Goal: Information Seeking & Learning: Learn about a topic

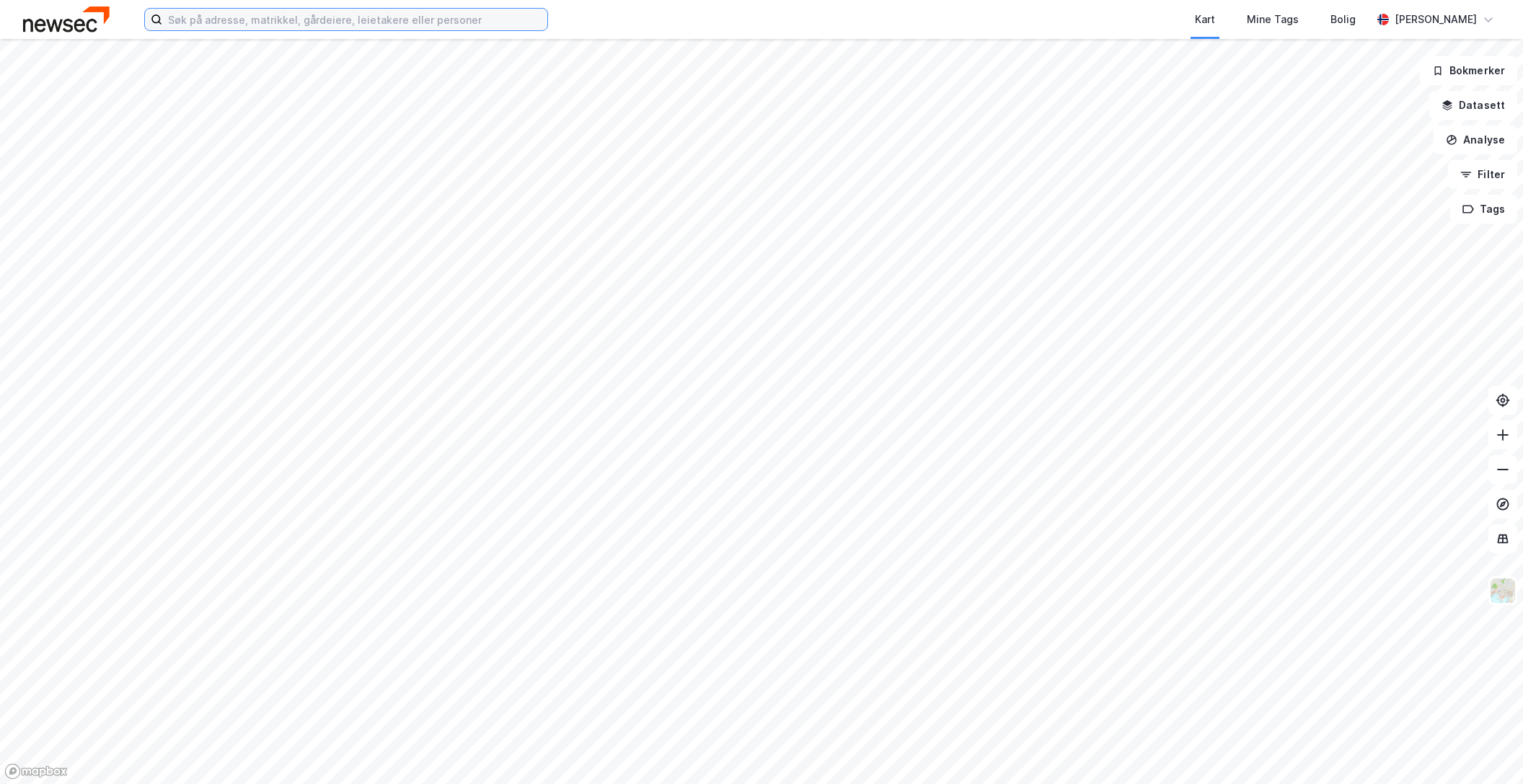
click at [261, 21] on input at bounding box center [355, 20] width 385 height 21
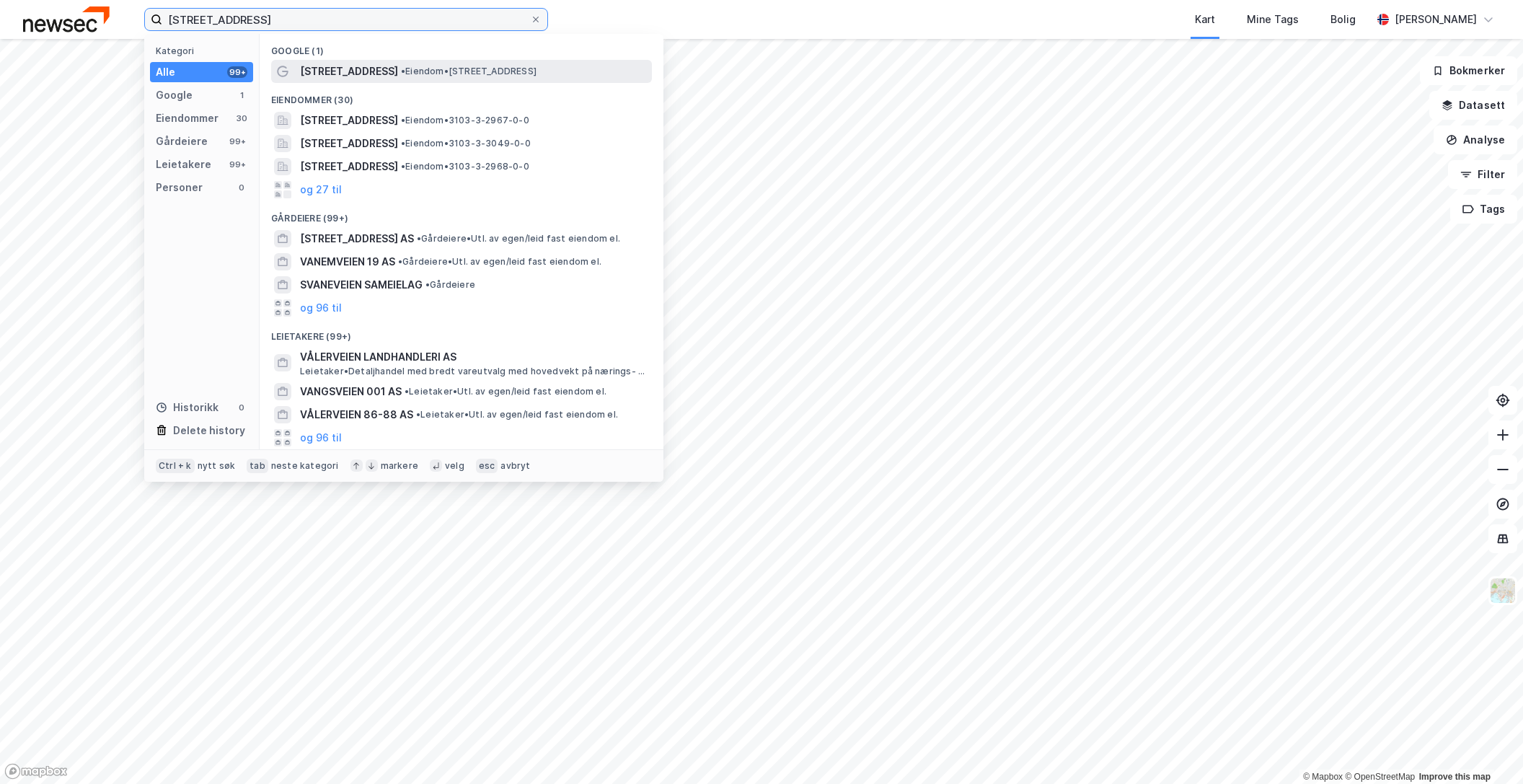
type input "[STREET_ADDRESS]"
click at [401, 70] on span "• Eiendom • [STREET_ADDRESS]" at bounding box center [468, 71] width 135 height 11
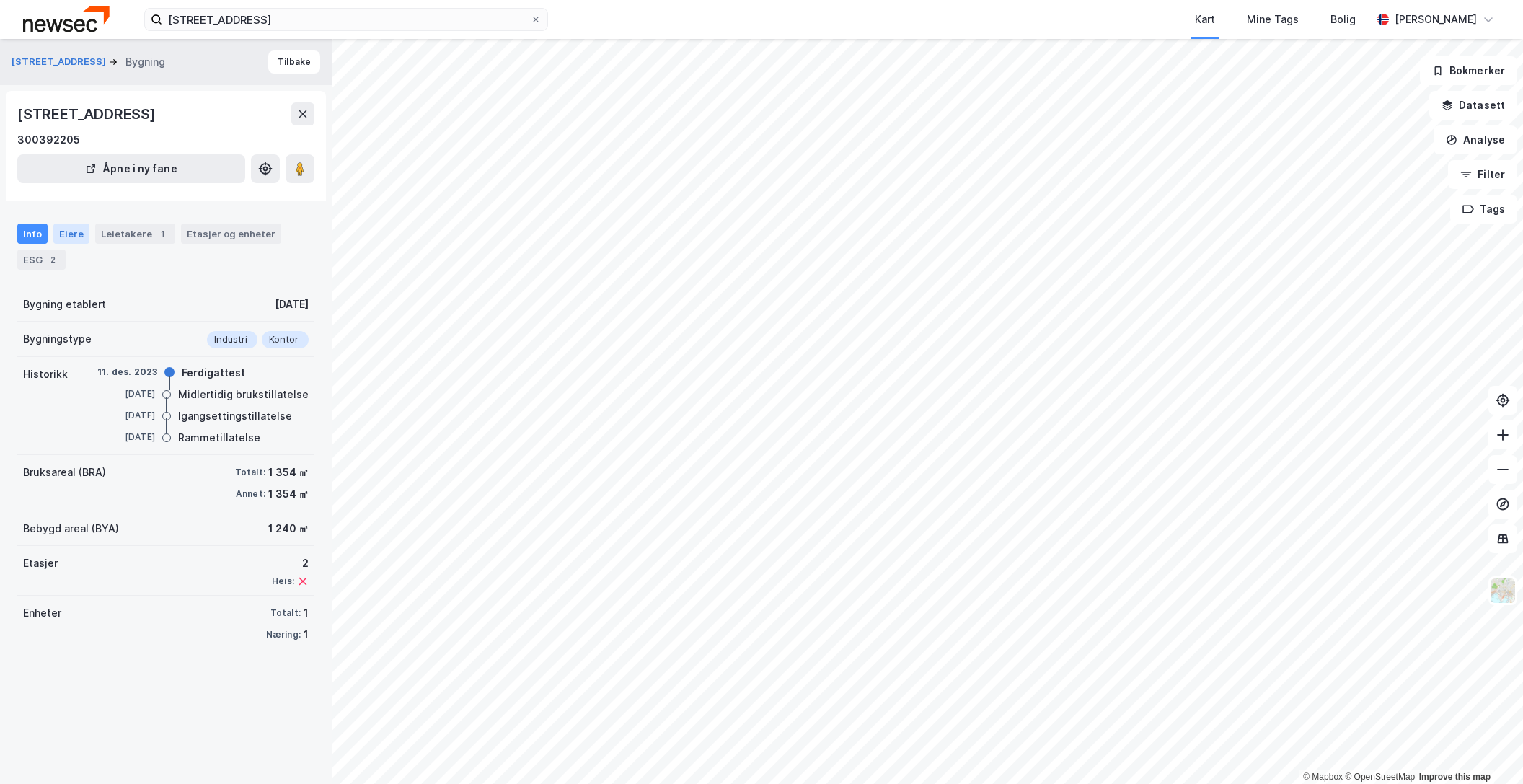
click at [70, 233] on div "Eiere" at bounding box center [71, 233] width 36 height 20
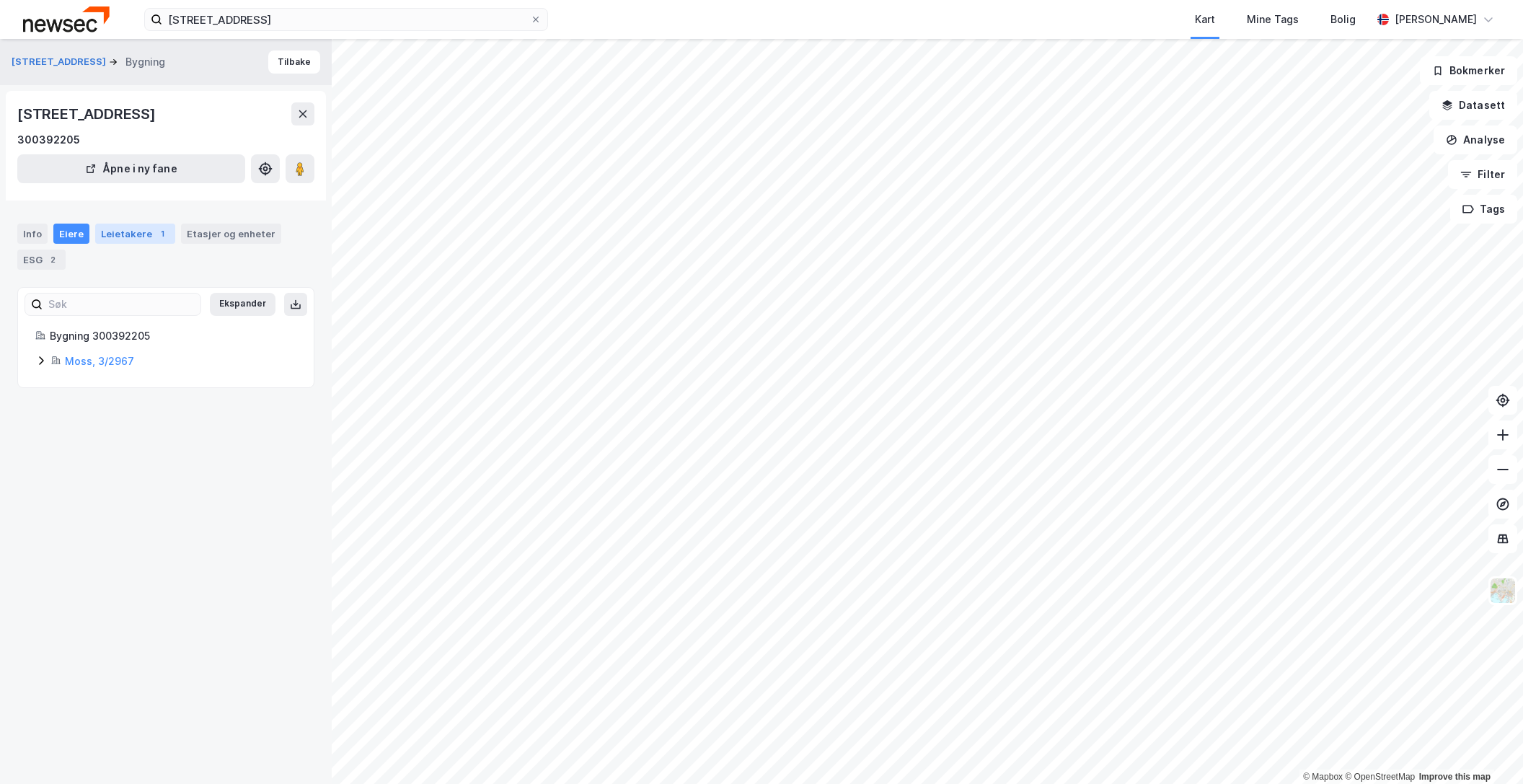
click at [129, 234] on div "Leietakere 1" at bounding box center [135, 233] width 80 height 20
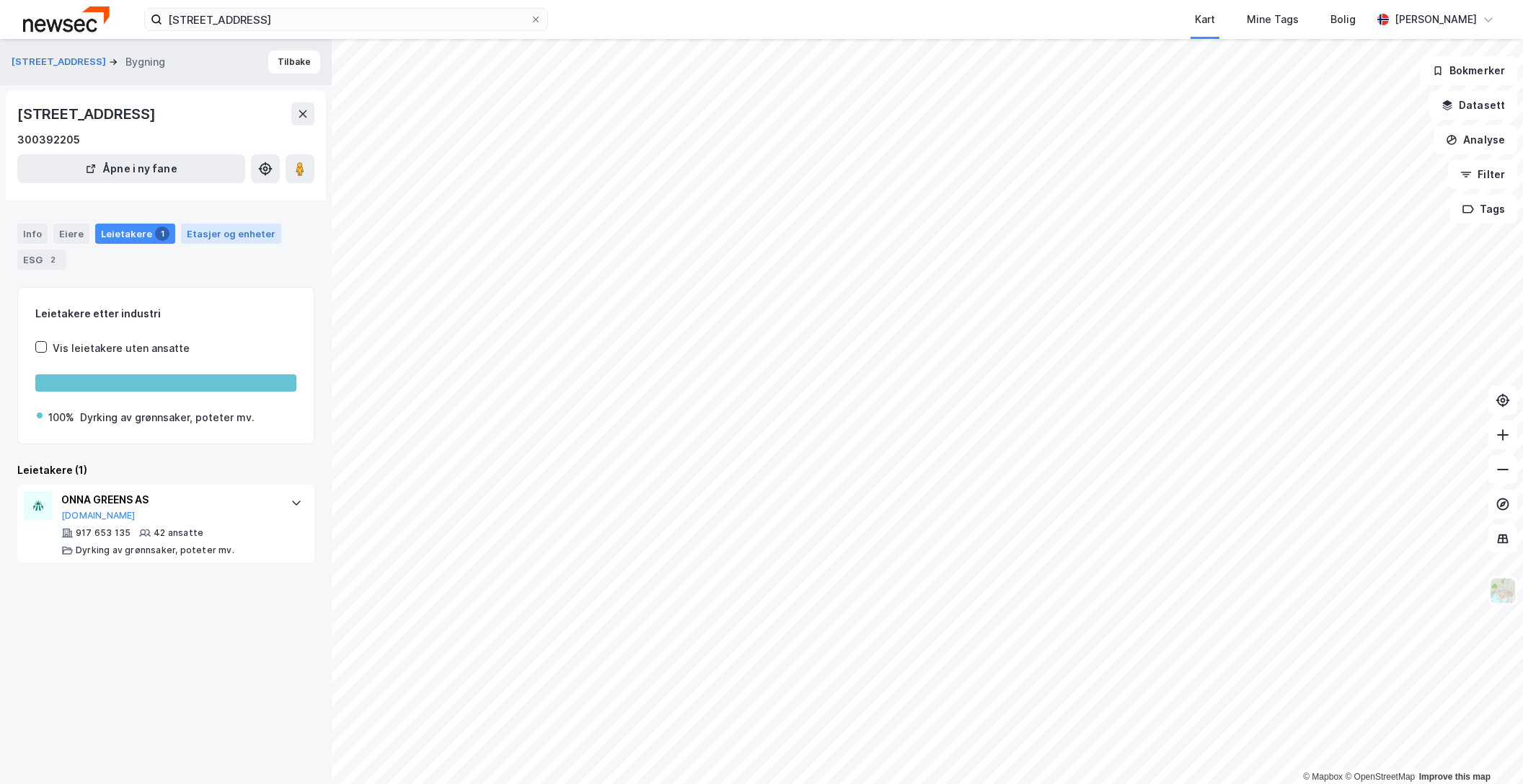
click at [227, 238] on div "Etasjer og enheter" at bounding box center [231, 233] width 88 height 13
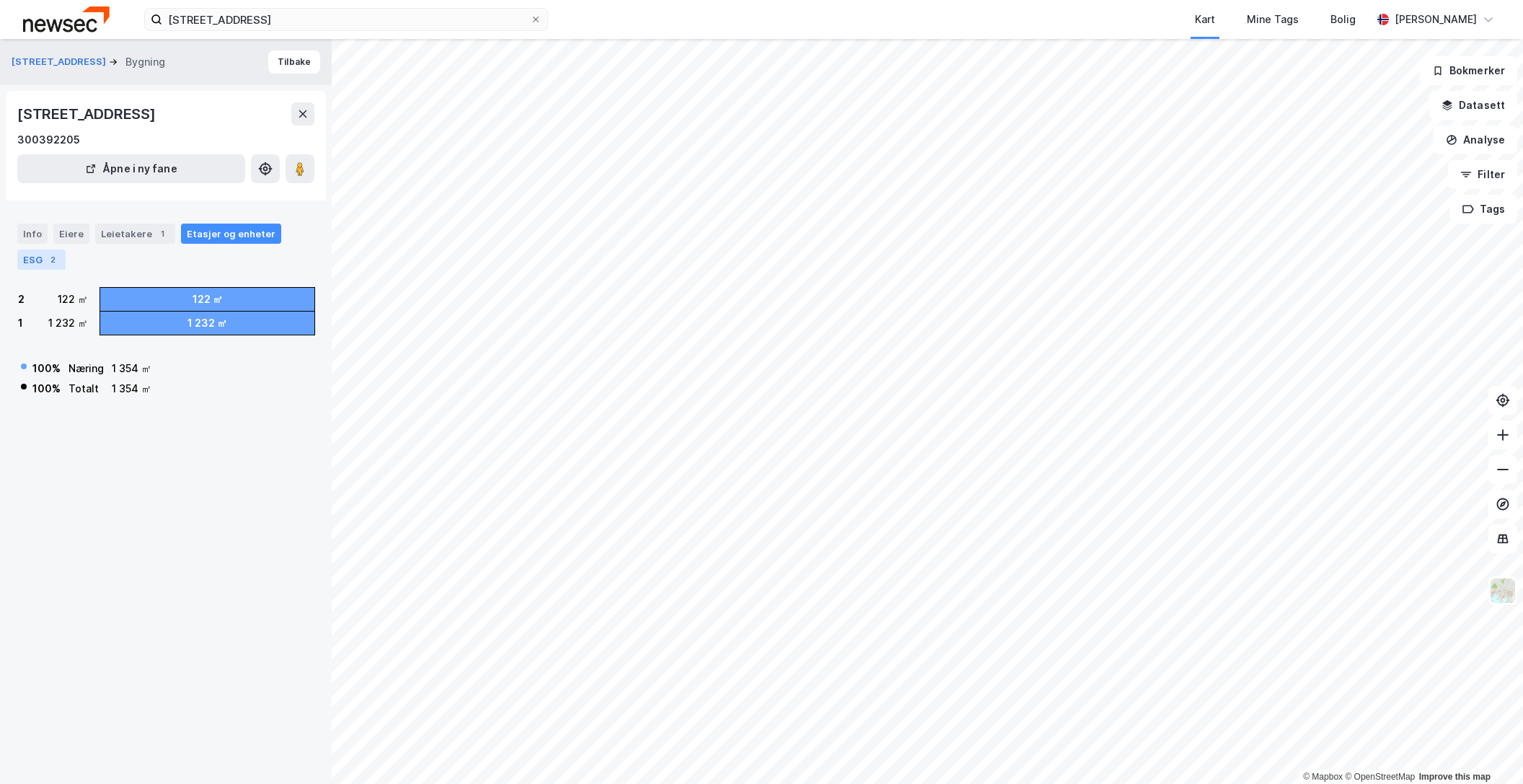
click at [57, 263] on div "2" at bounding box center [52, 260] width 15 height 15
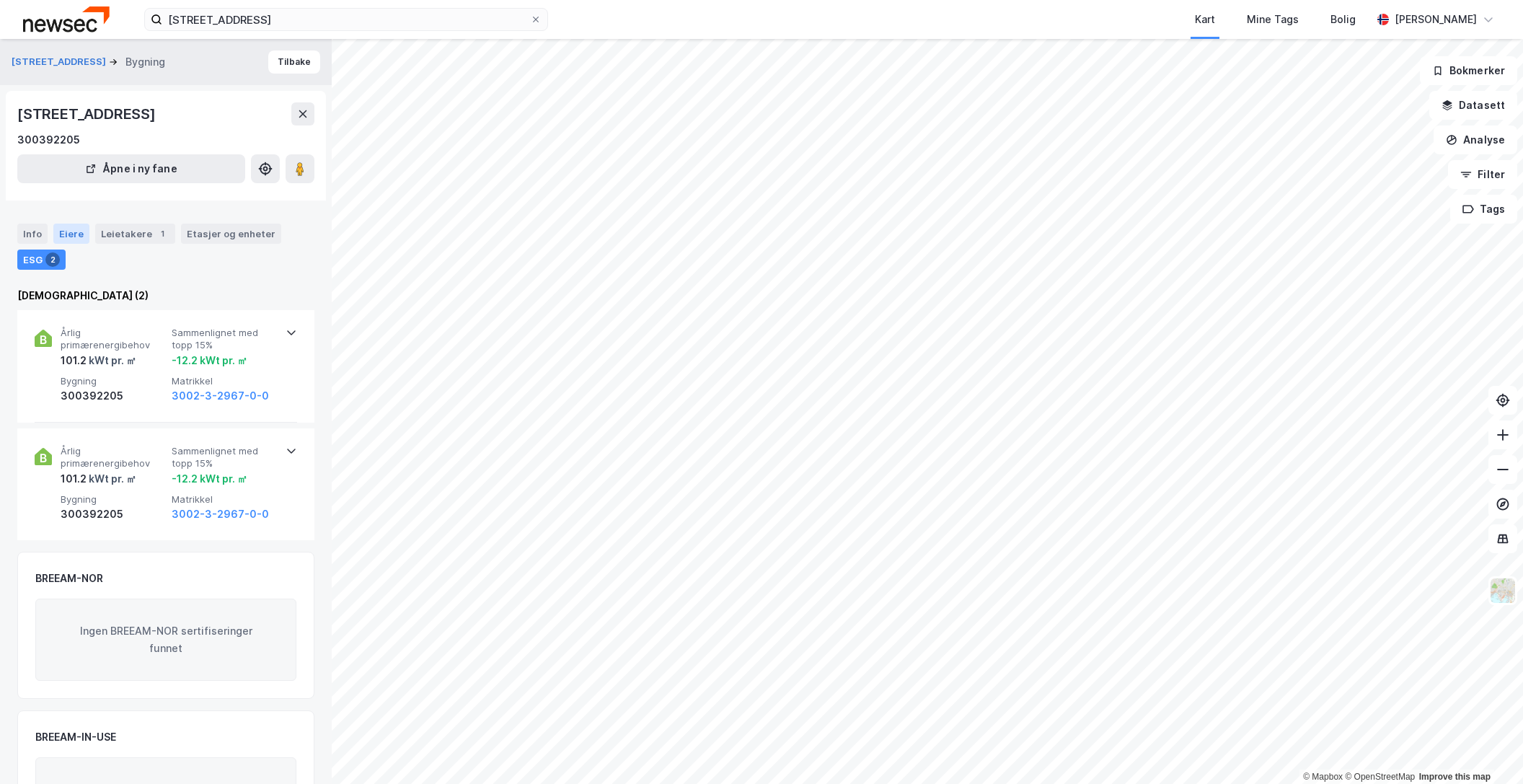
click at [71, 233] on div "Eiere" at bounding box center [71, 233] width 36 height 20
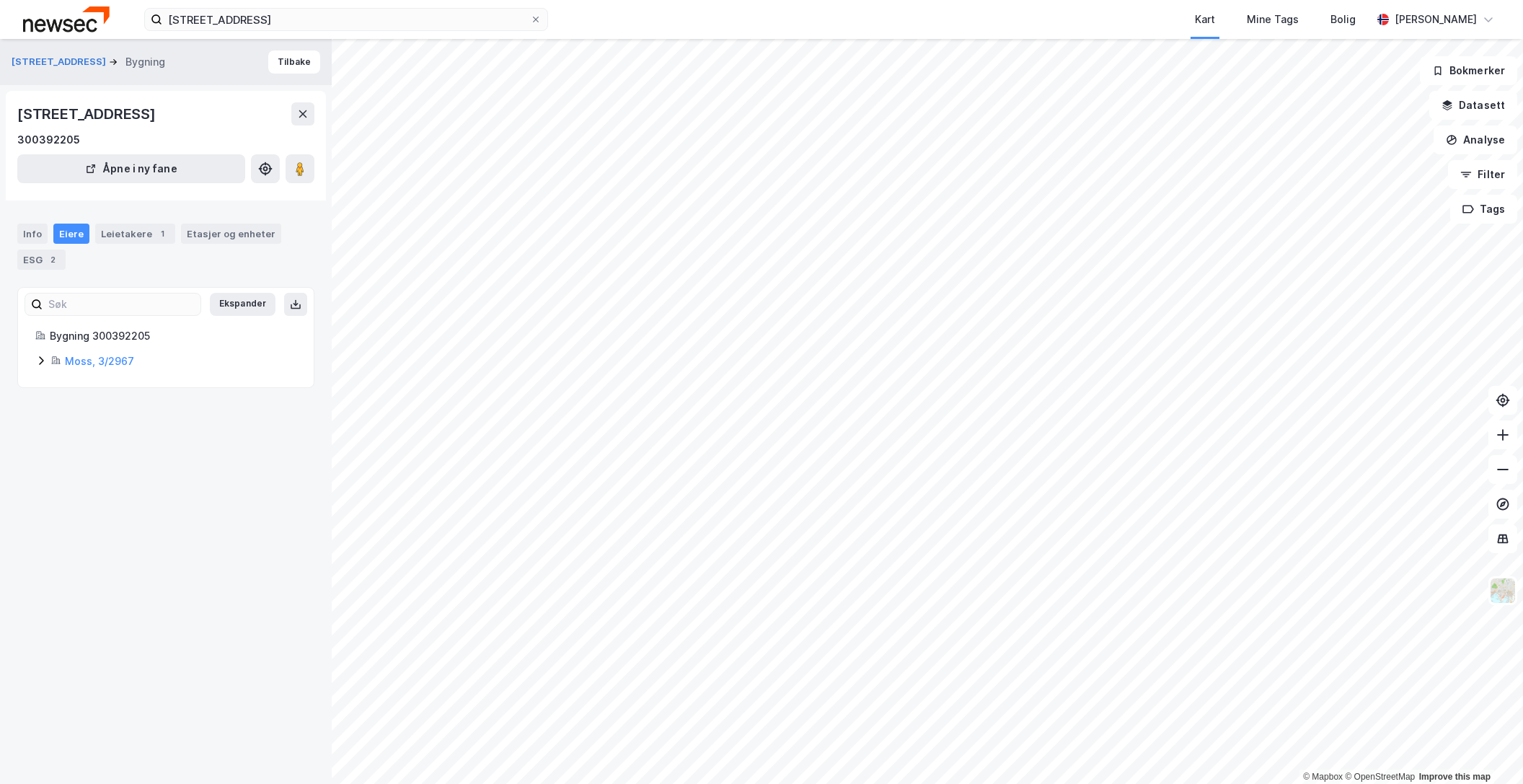
click at [37, 361] on icon at bounding box center [41, 360] width 11 height 11
click at [39, 237] on div "Info" at bounding box center [32, 233] width 30 height 20
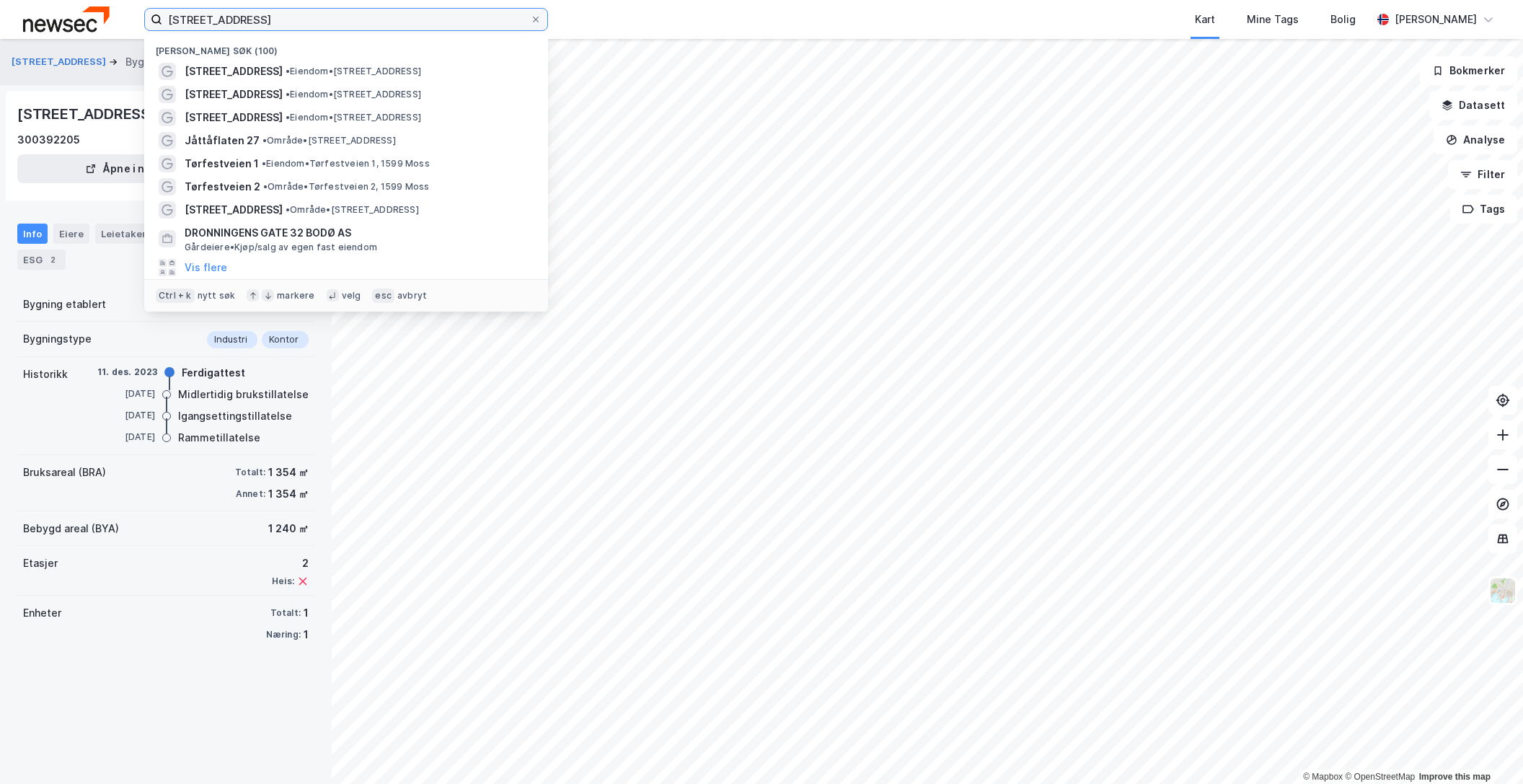
click at [285, 19] on input "[STREET_ADDRESS]" at bounding box center [346, 20] width 368 height 21
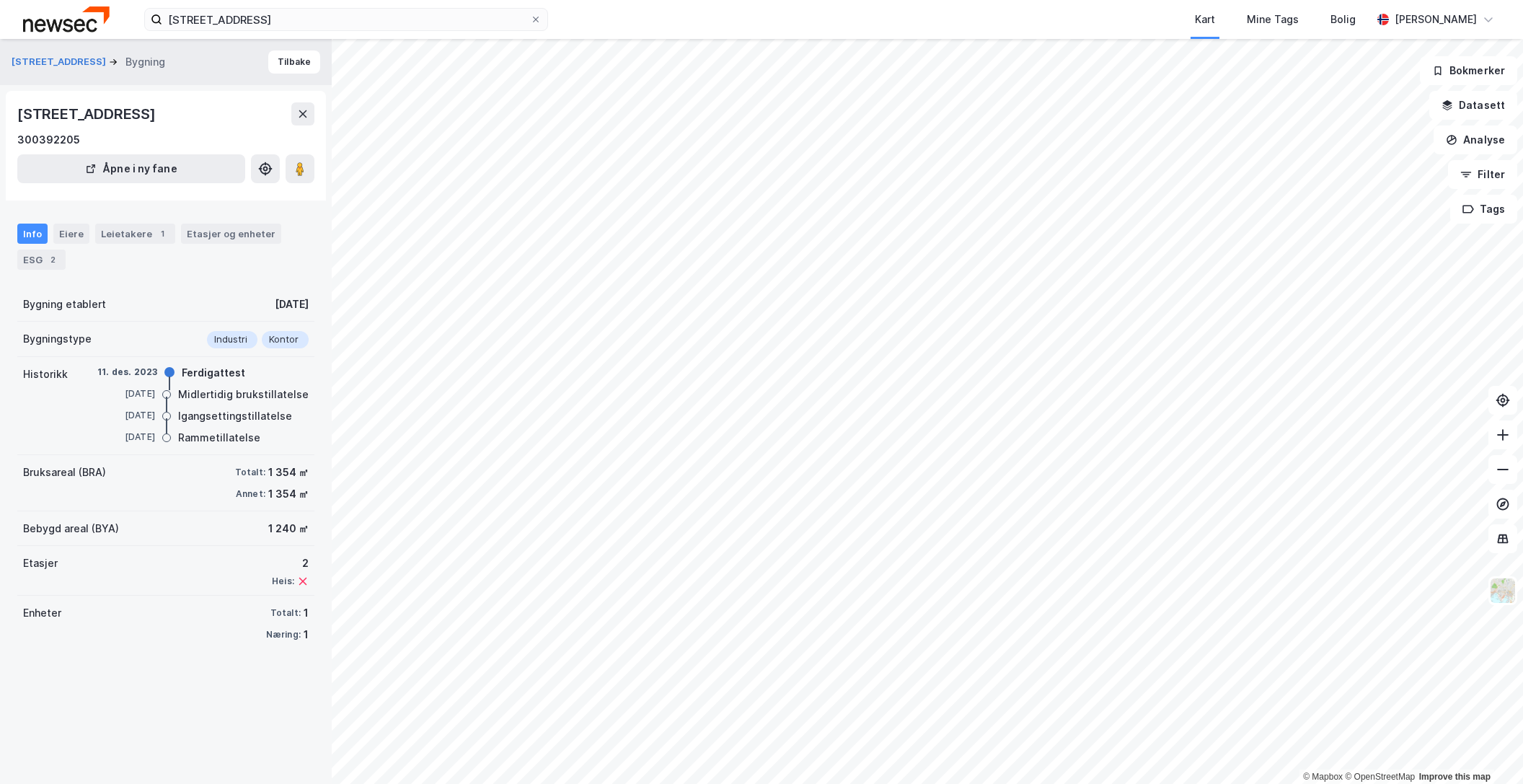
click at [141, 659] on div "[STREET_ADDRESS] Bygning Tilbake [STREET_ADDRESS] 300392205 Åpne i ny fane Info…" at bounding box center [165, 411] width 332 height 745
click at [285, 57] on button "Tilbake" at bounding box center [293, 62] width 52 height 23
